Goal: Task Accomplishment & Management: Manage account settings

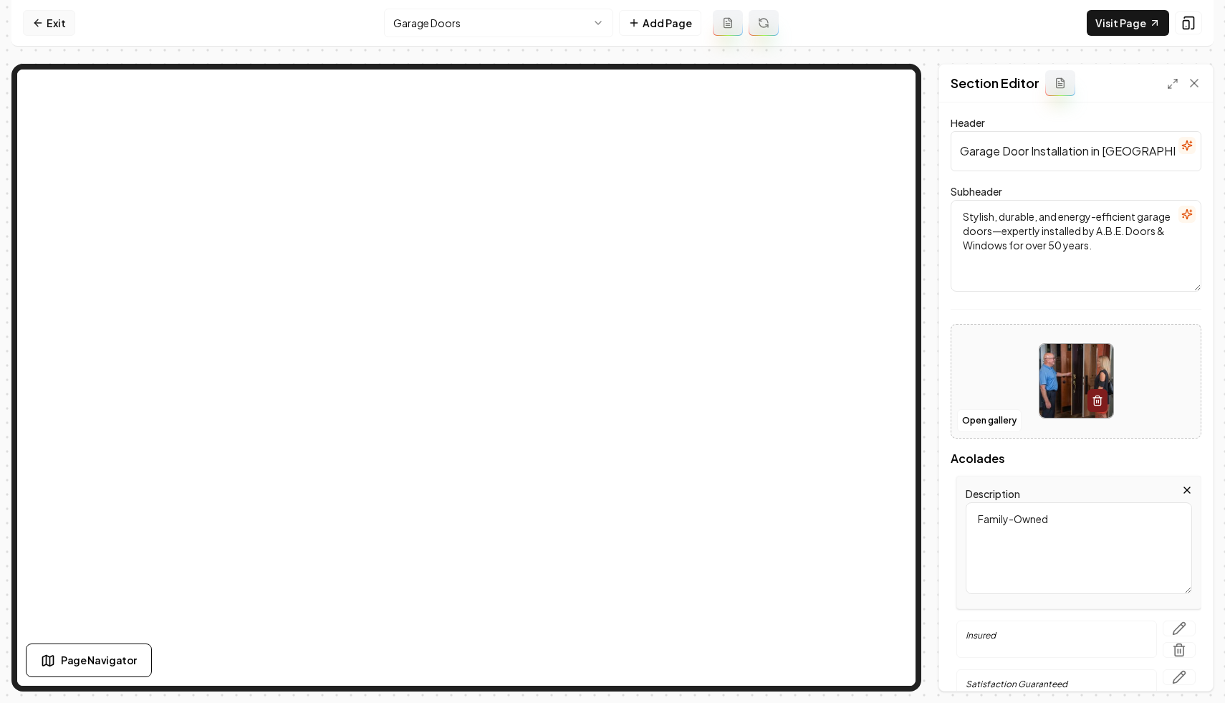
click at [57, 31] on link "Exit" at bounding box center [49, 23] width 52 height 26
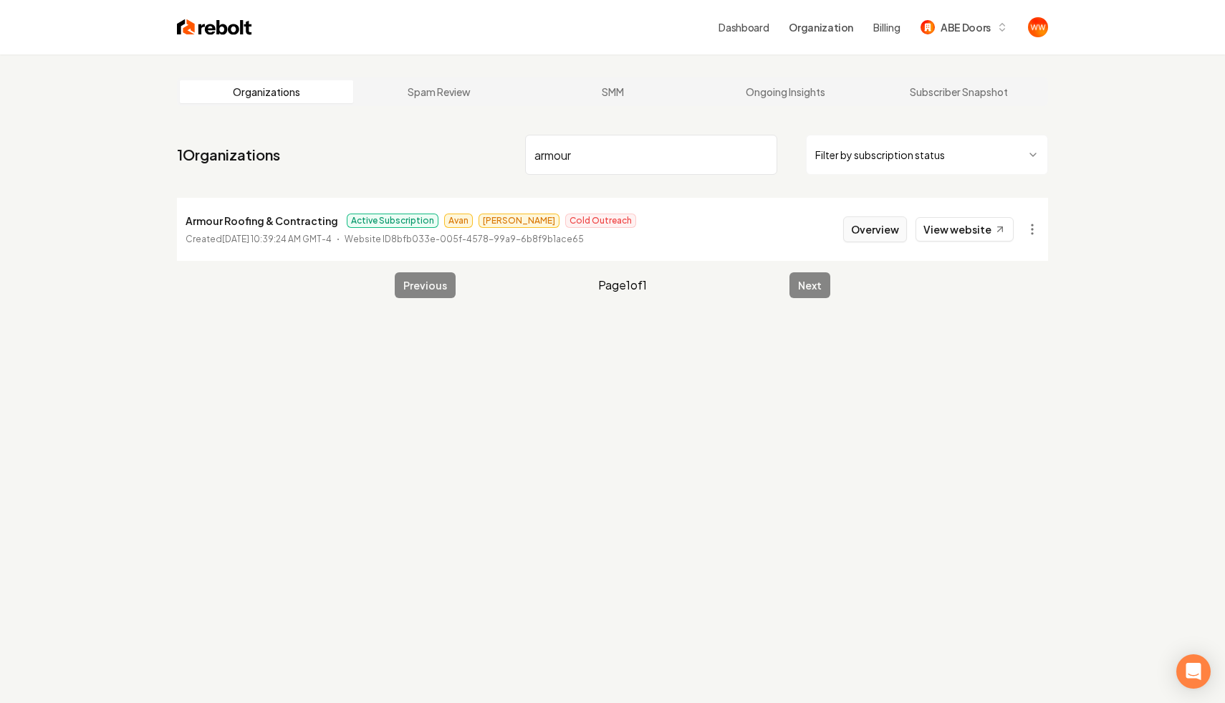
type input "armour"
click at [886, 239] on button "Overview" at bounding box center [875, 229] width 64 height 26
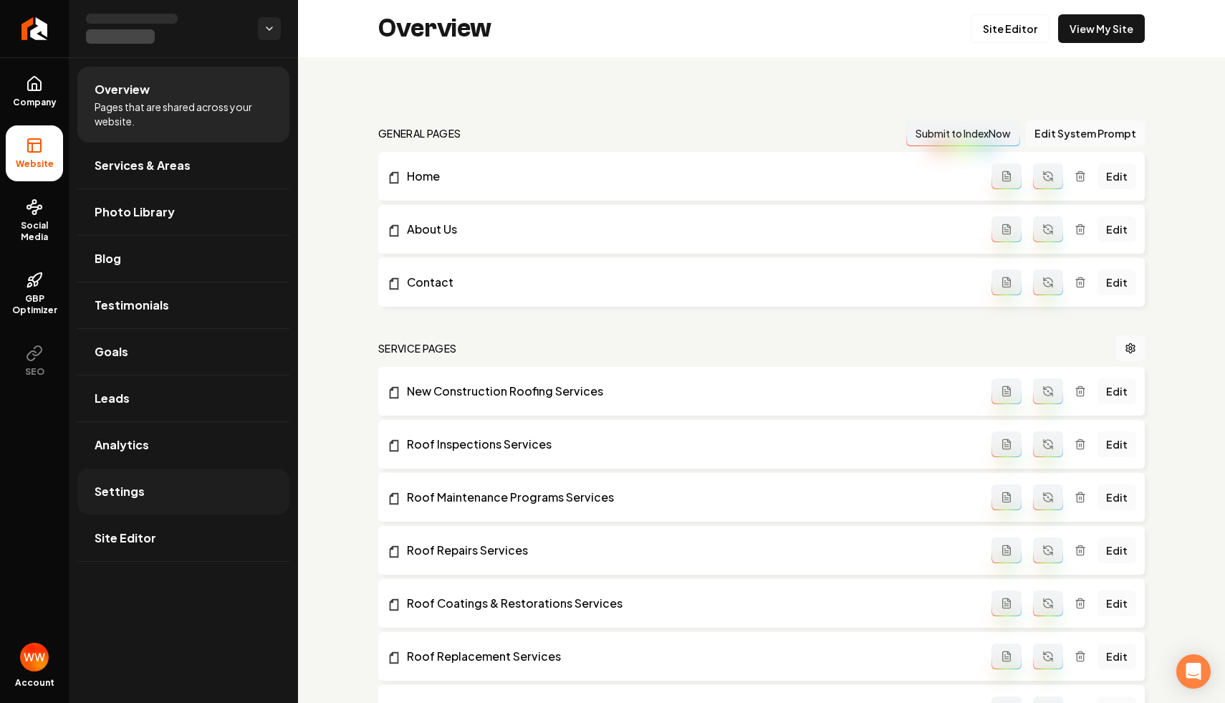
click at [191, 507] on link "Settings" at bounding box center [183, 492] width 212 height 46
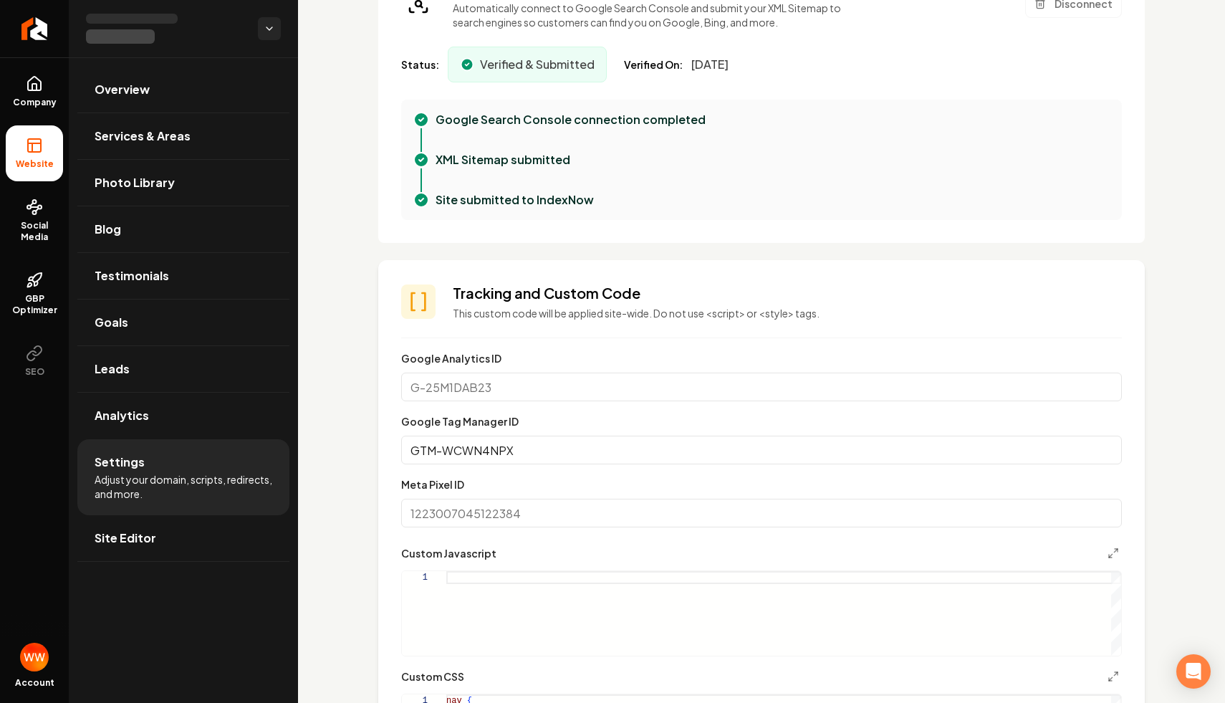
scroll to position [471, 0]
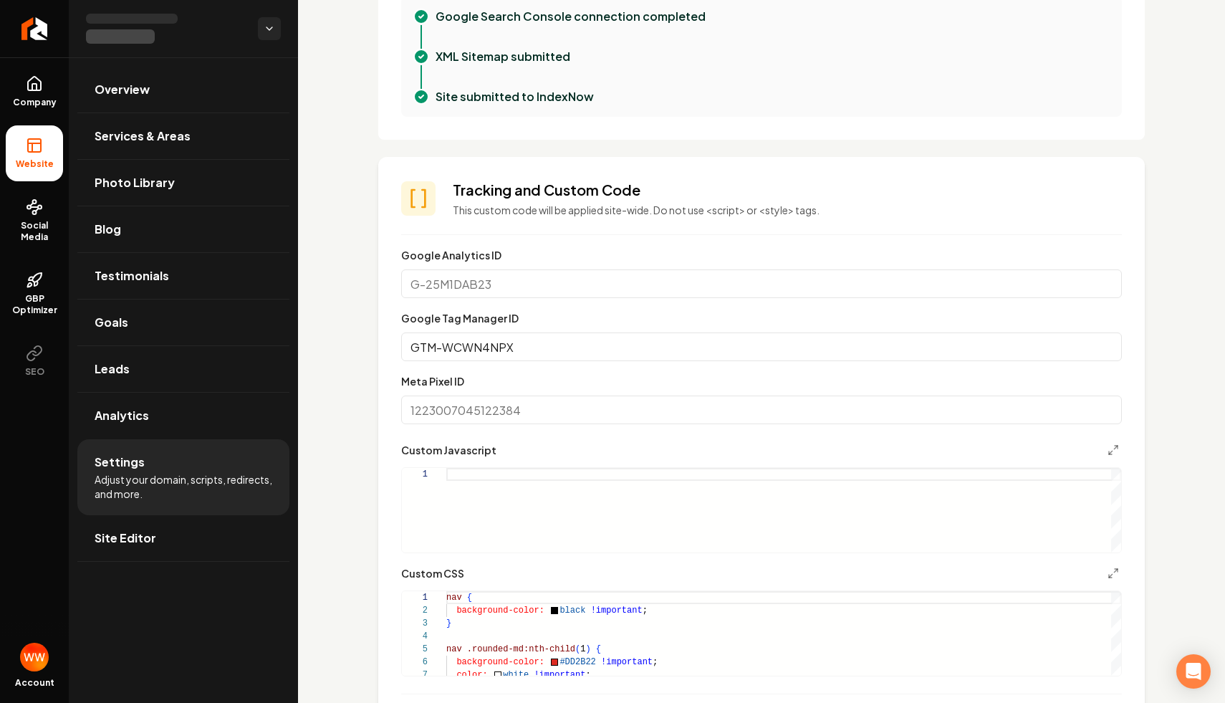
click at [568, 289] on input "Google Analytics ID" at bounding box center [761, 283] width 721 height 29
click at [360, 350] on div "**********" at bounding box center [761, 669] width 927 height 2166
click at [484, 344] on input "GTM-WCWN4NPX" at bounding box center [761, 346] width 721 height 29
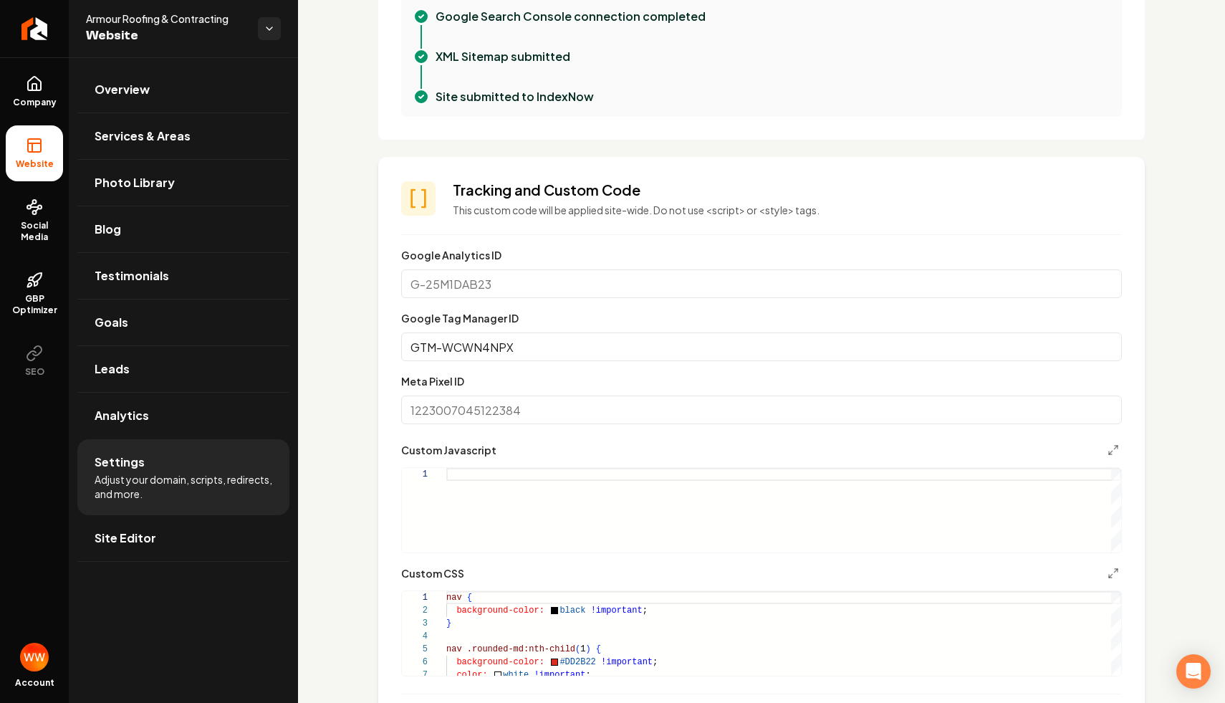
click at [341, 377] on div "**********" at bounding box center [761, 669] width 927 height 2166
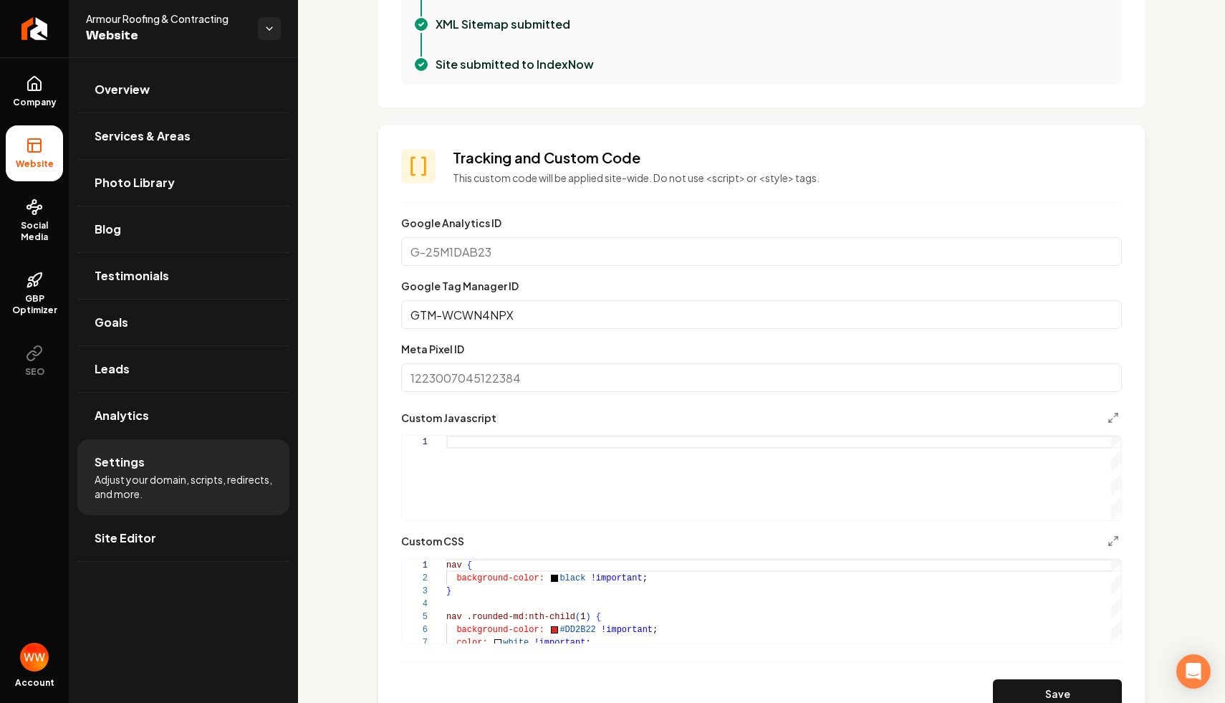
scroll to position [500, 0]
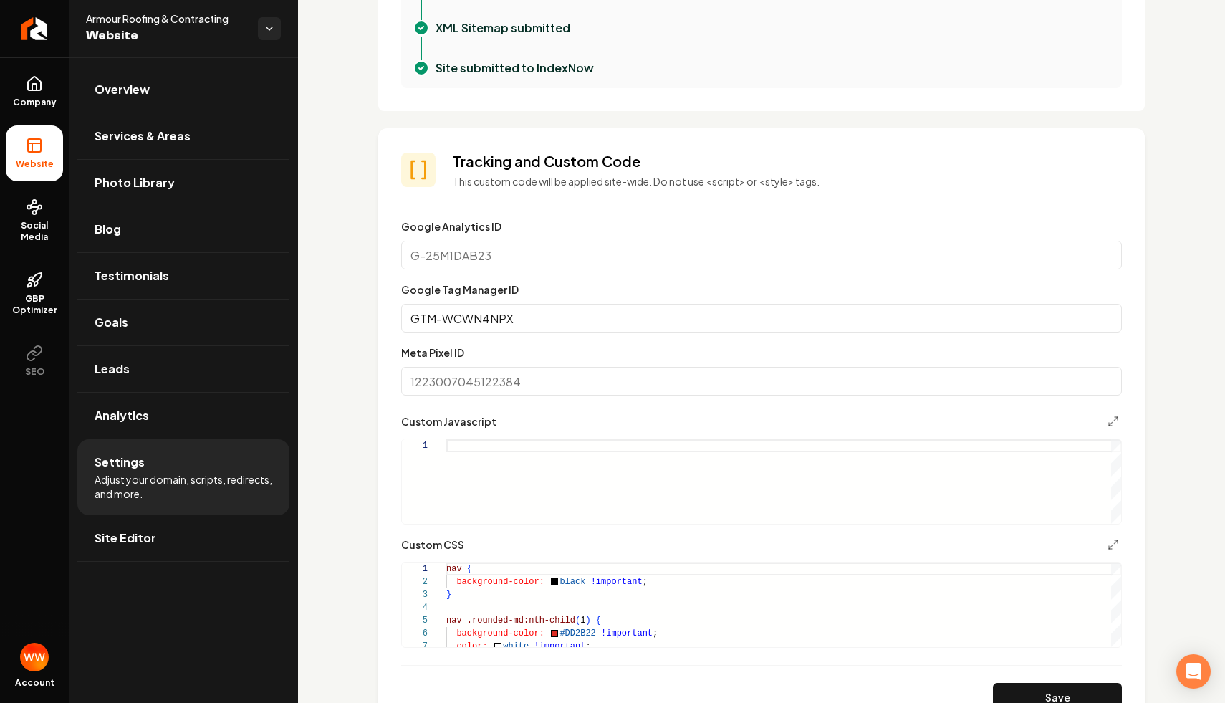
click at [571, 239] on div "Google Analytics ID" at bounding box center [761, 244] width 721 height 52
click at [567, 254] on input "Google Analytics ID" at bounding box center [761, 255] width 721 height 29
click at [565, 317] on input "GTM-WCWN4NPX" at bounding box center [761, 318] width 721 height 29
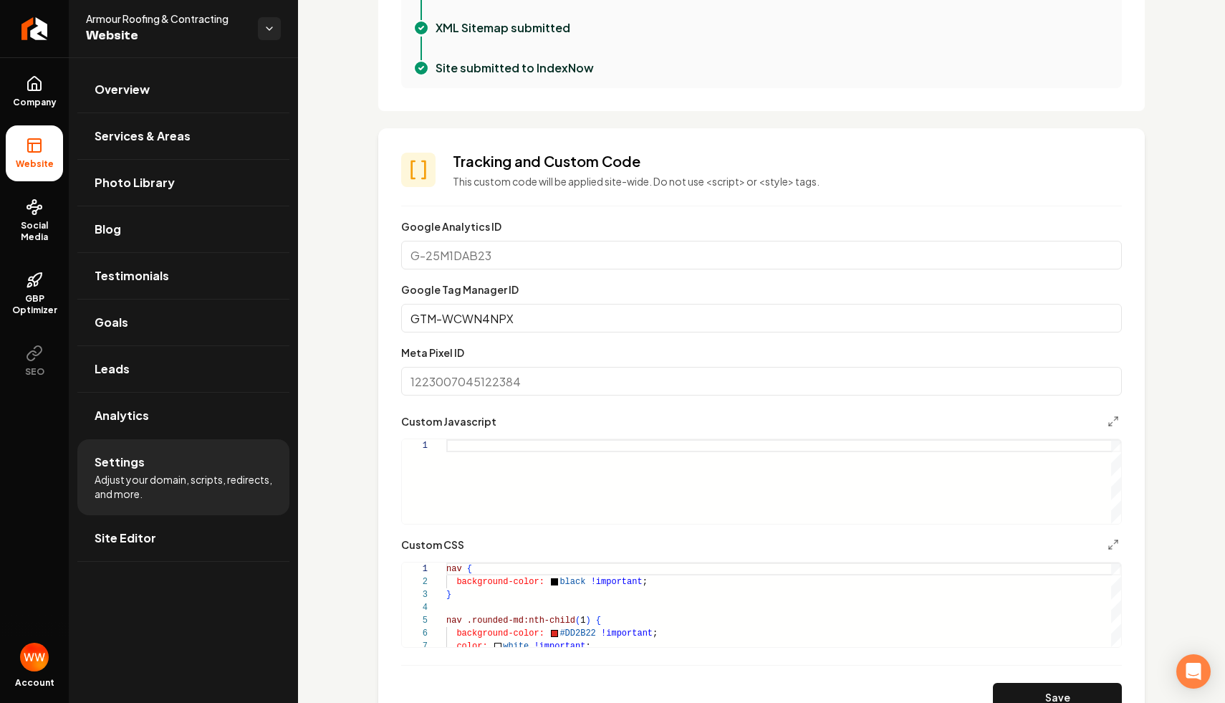
click at [565, 317] on input "GTM-WCWN4NPX" at bounding box center [761, 318] width 721 height 29
click at [181, 78] on link "Overview" at bounding box center [183, 90] width 212 height 46
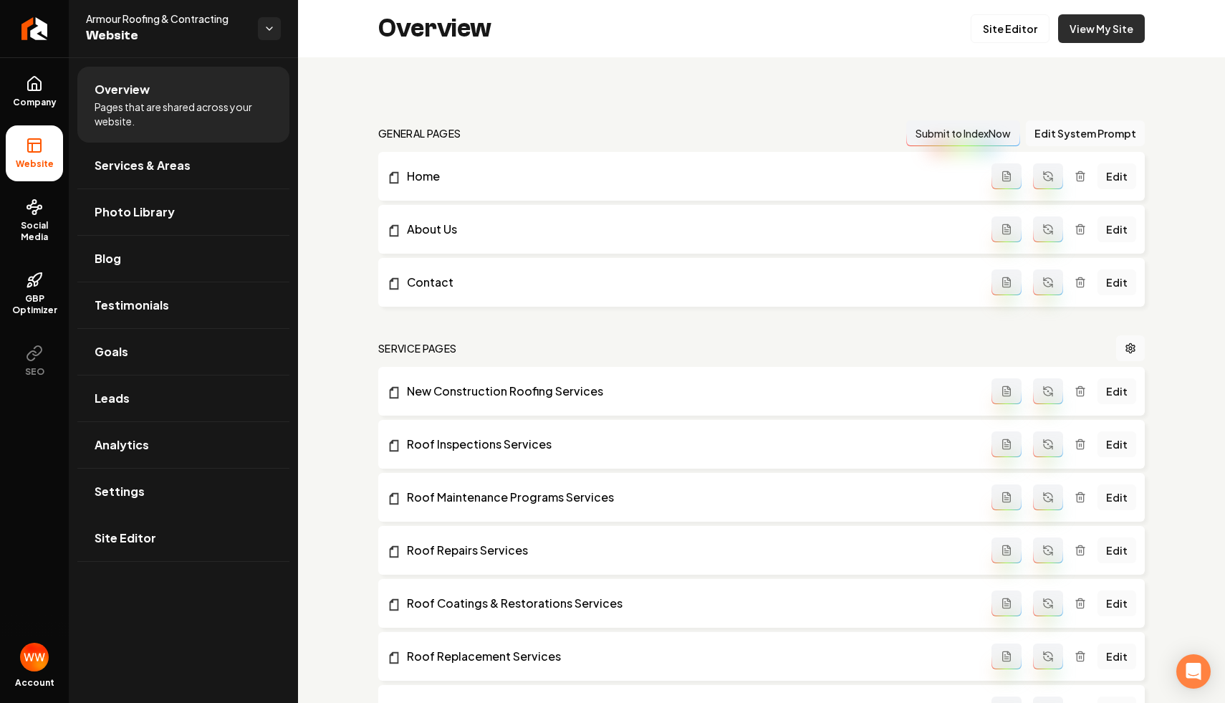
click at [1098, 24] on link "View My Site" at bounding box center [1101, 28] width 87 height 29
click at [278, 38] on html "Company Website Social Media GBP Optimizer SEO Account Armour Roofing & Contrac…" at bounding box center [612, 351] width 1225 height 703
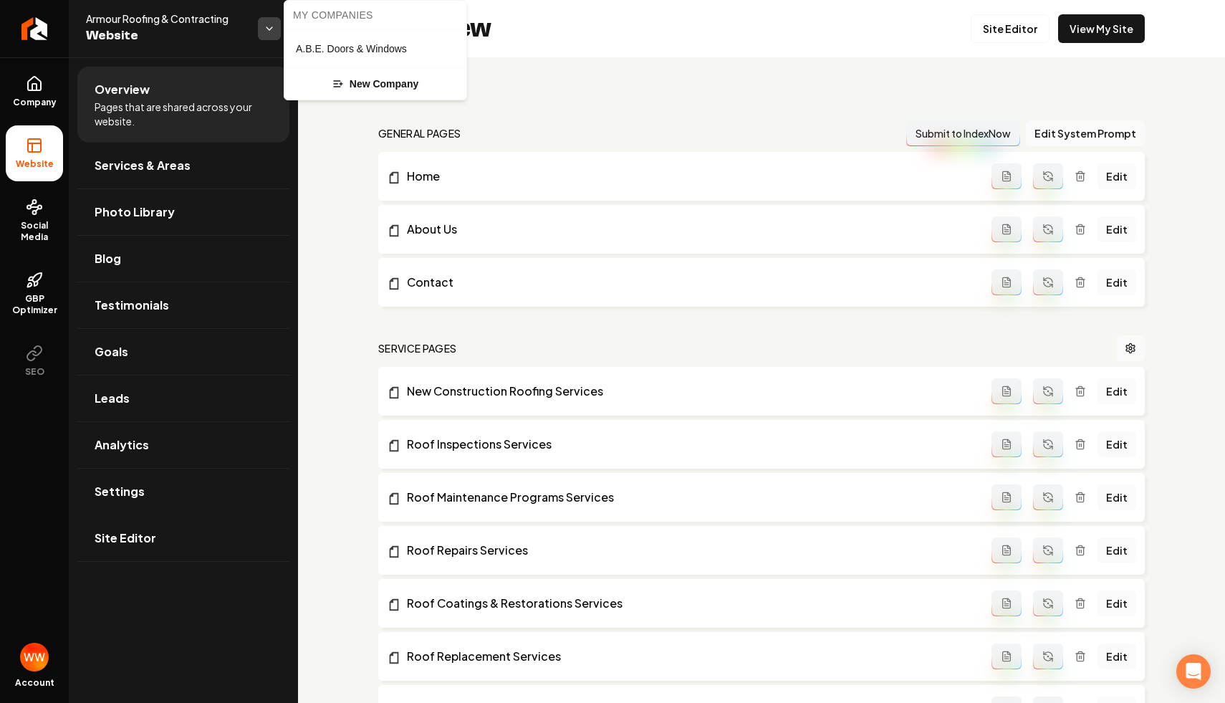
click at [278, 38] on html "Company Website Social Media GBP Optimizer SEO Account Armour Roofing & Contrac…" at bounding box center [612, 351] width 1225 height 703
